Goal: Transaction & Acquisition: Purchase product/service

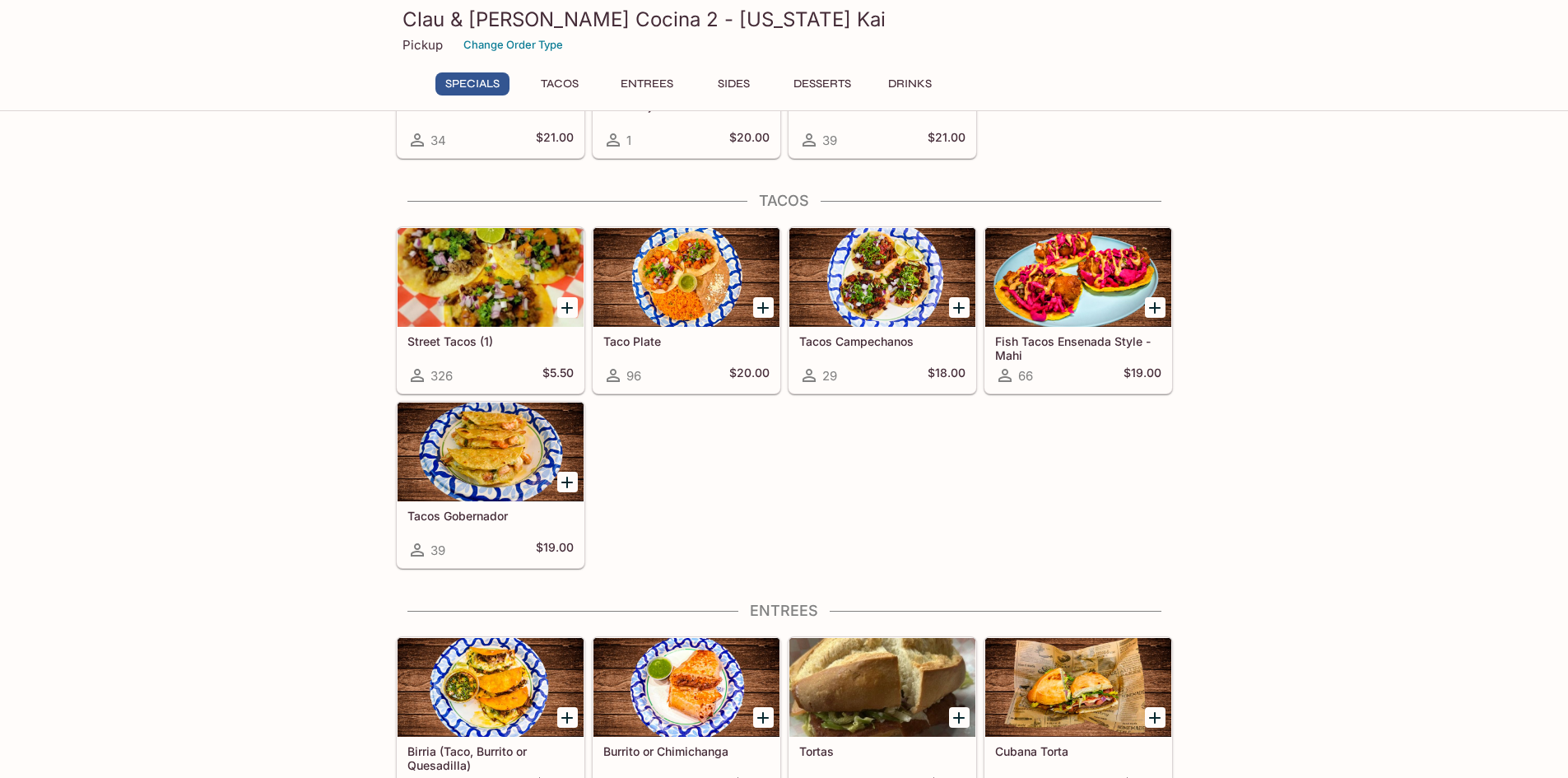
scroll to position [329, 0]
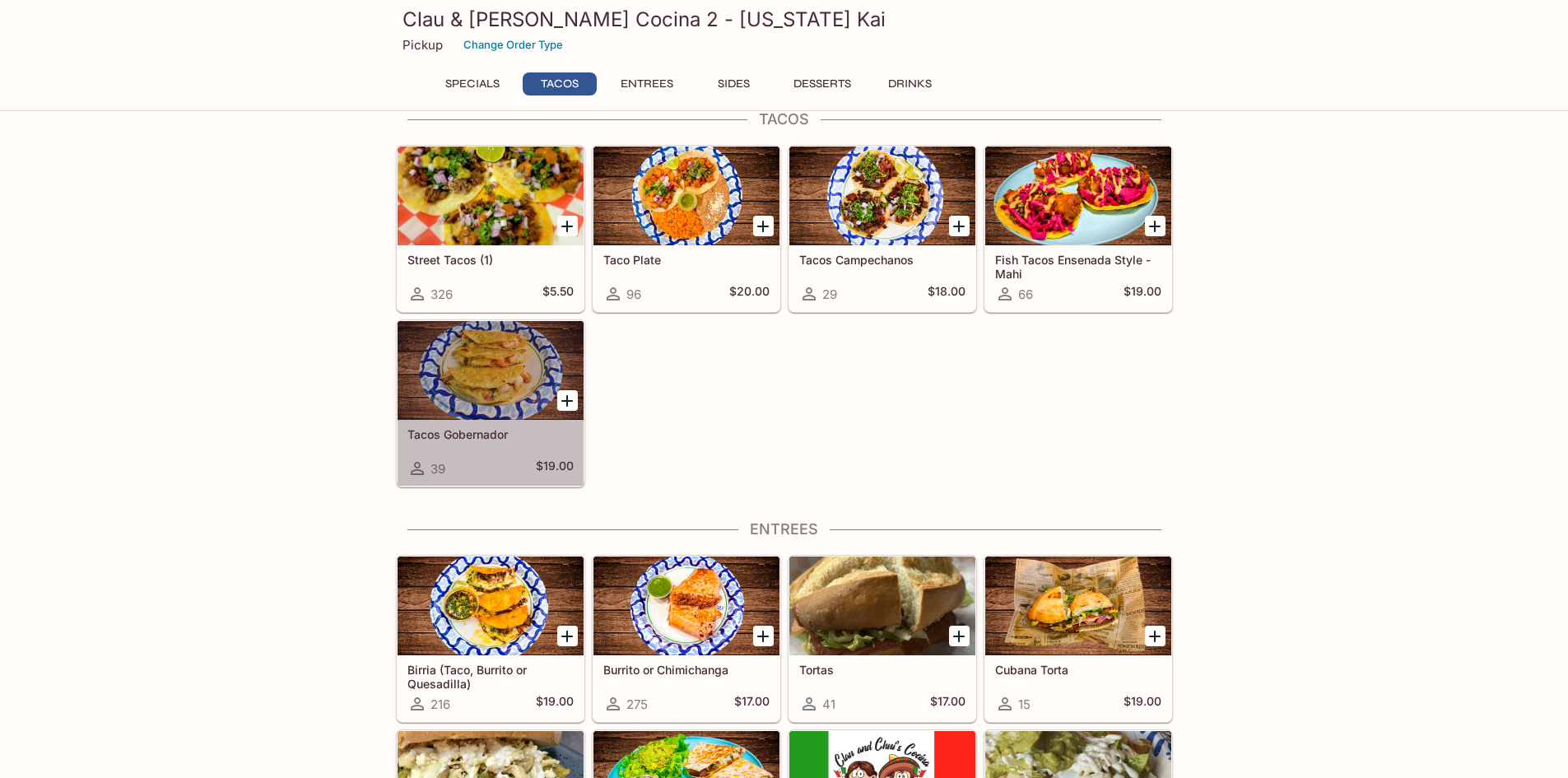
click at [471, 376] on div at bounding box center [491, 370] width 186 height 99
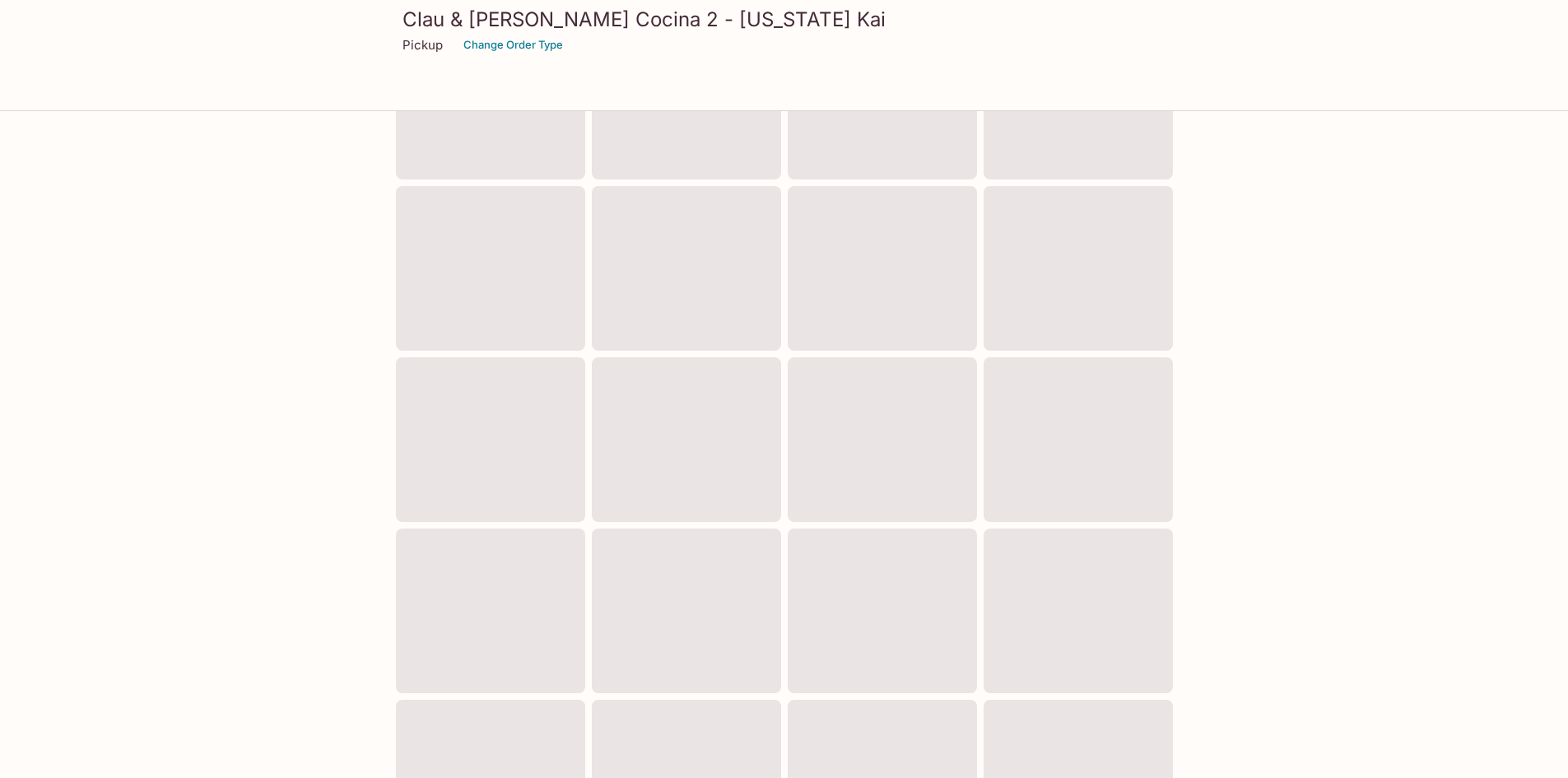
scroll to position [323, 0]
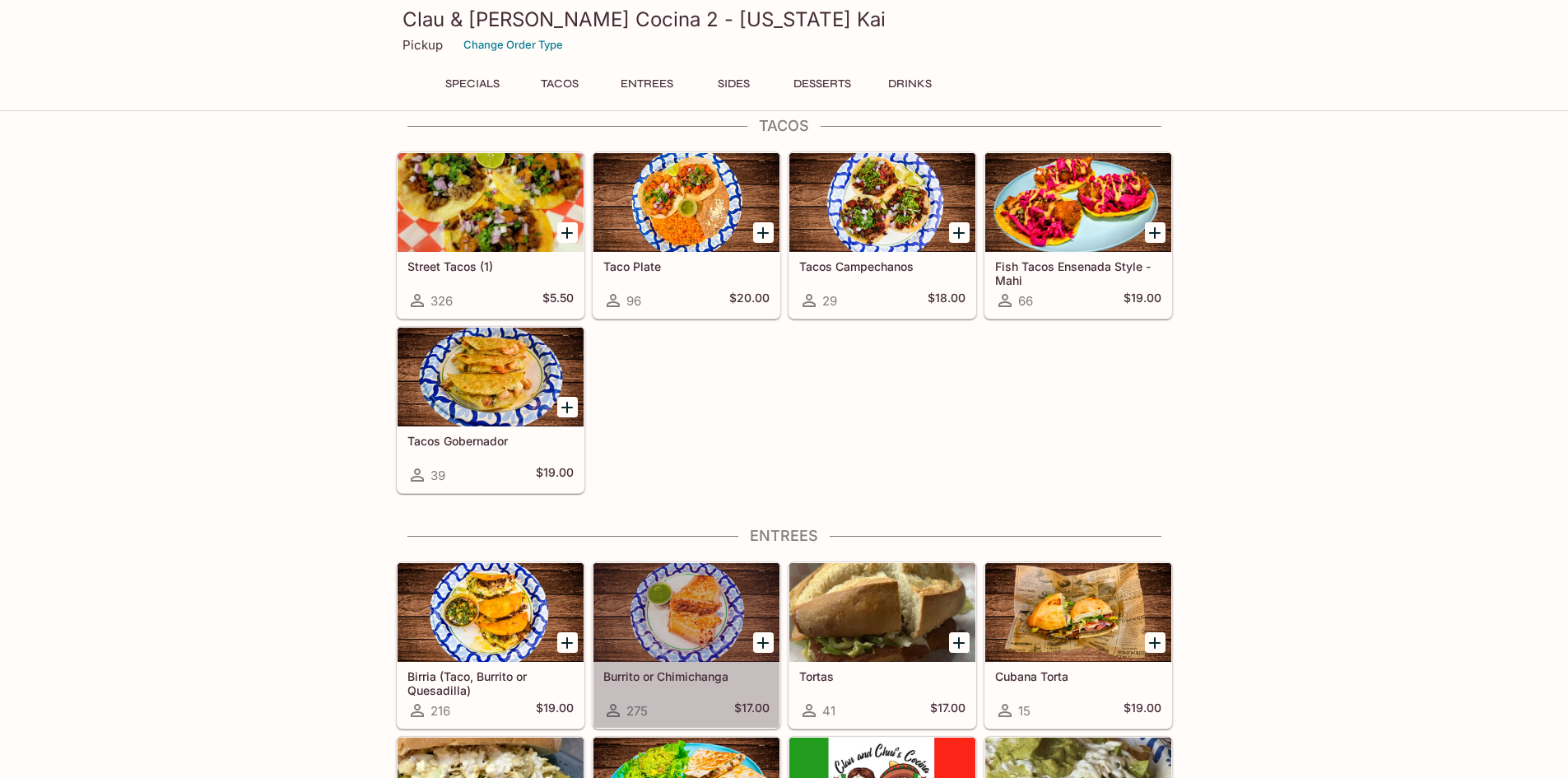
click at [669, 600] on div at bounding box center [686, 612] width 186 height 99
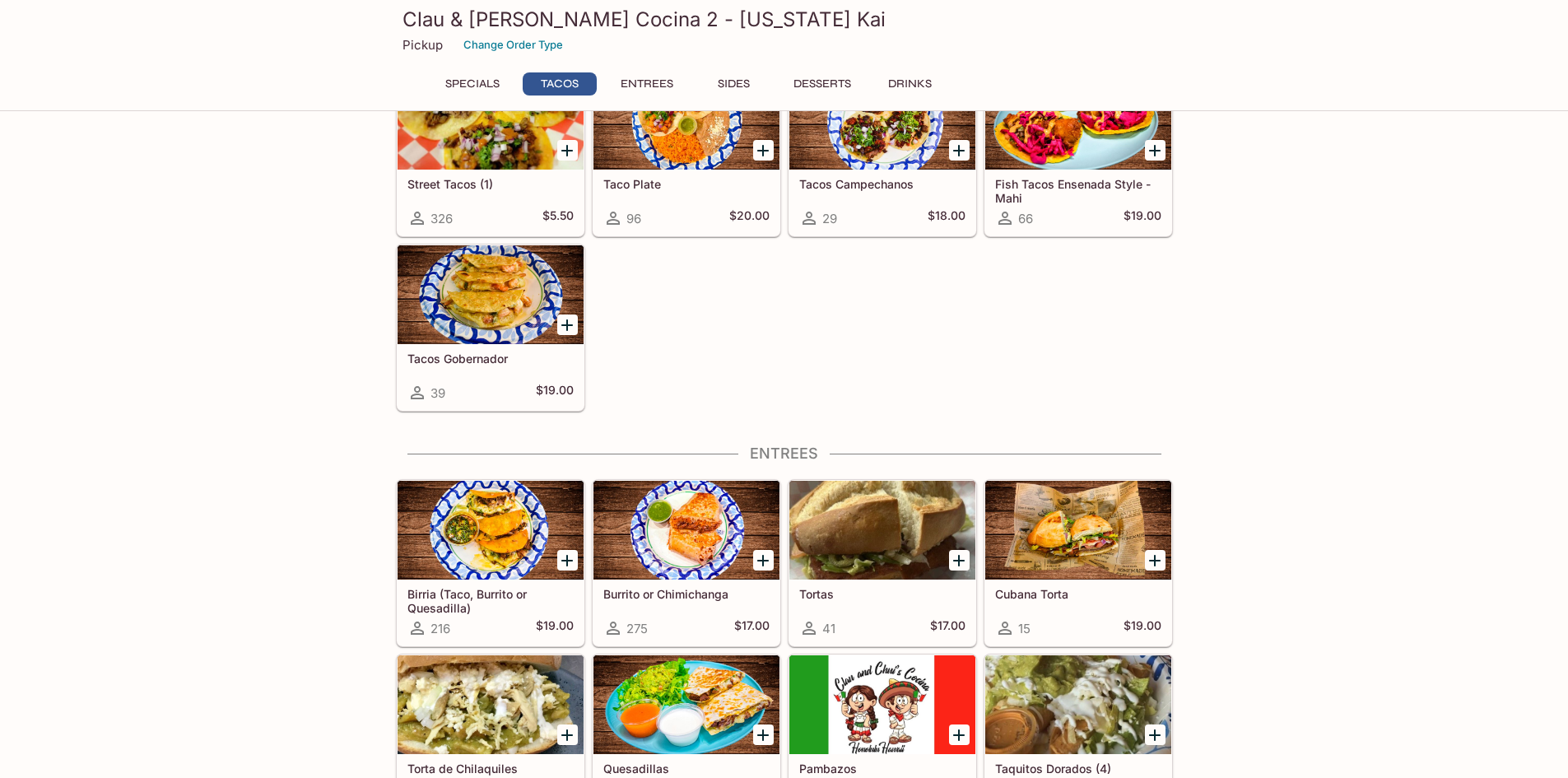
scroll to position [399, 0]
